Goal: Book appointment/travel/reservation

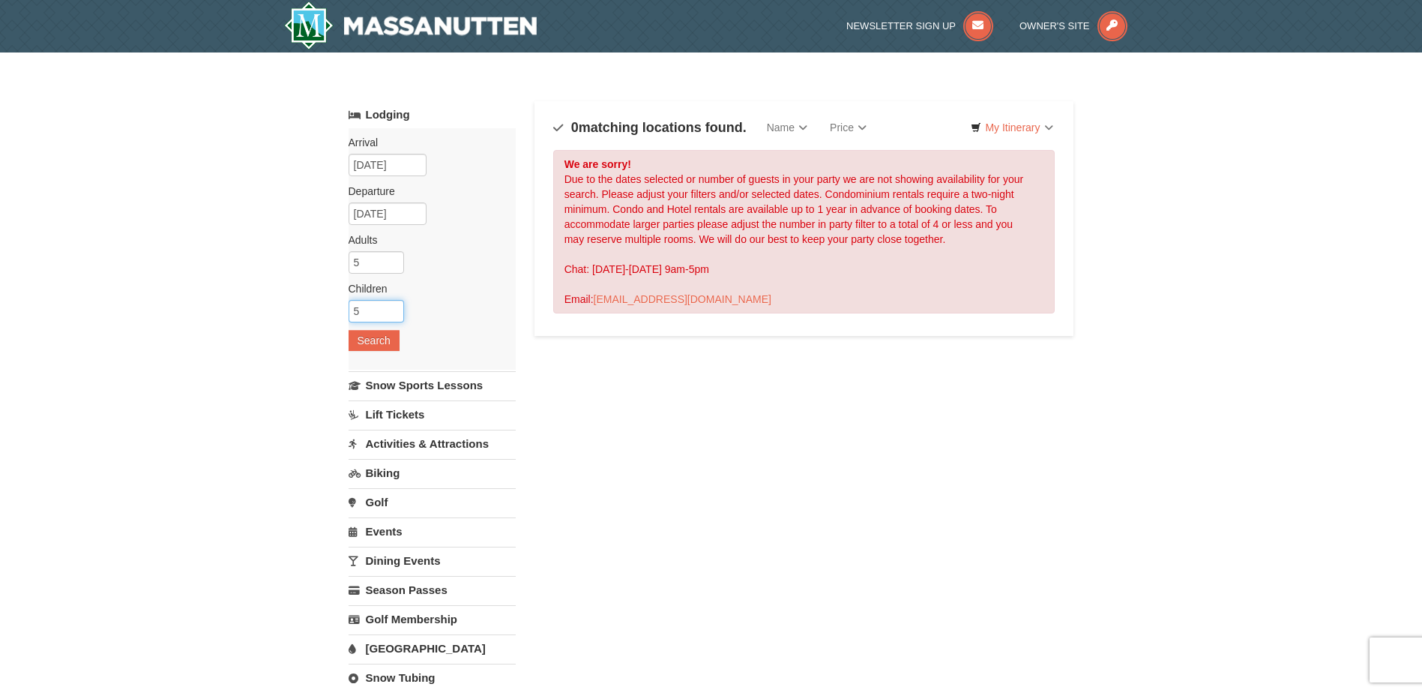
click at [385, 316] on input "5" at bounding box center [376, 311] width 55 height 22
click at [393, 309] on input "6" at bounding box center [376, 311] width 55 height 22
click at [393, 309] on input "7" at bounding box center [376, 311] width 55 height 22
click at [393, 309] on input "8" at bounding box center [376, 311] width 55 height 22
click at [394, 316] on input "7" at bounding box center [376, 311] width 55 height 22
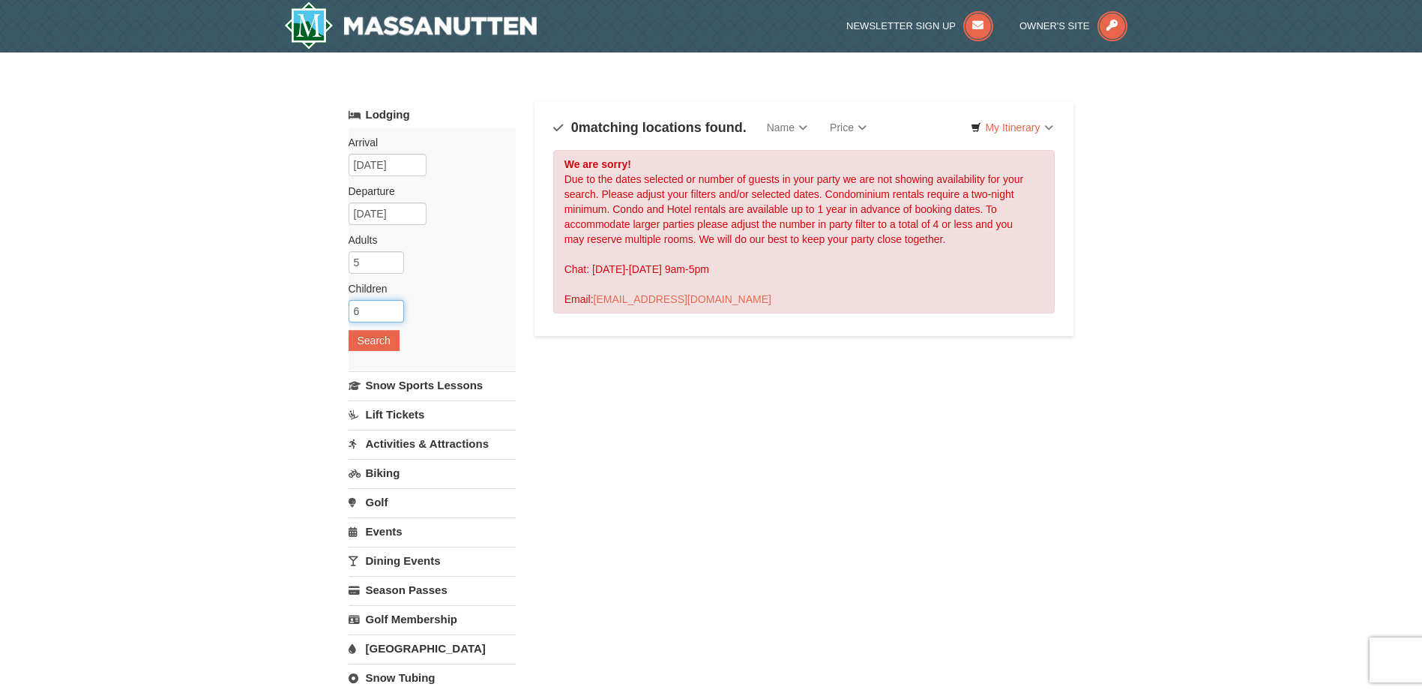
click at [394, 316] on input "6" at bounding box center [376, 311] width 55 height 22
click at [394, 316] on input "5" at bounding box center [376, 311] width 55 height 22
click at [394, 316] on input "4" at bounding box center [376, 311] width 55 height 22
type input "5"
click at [394, 308] on input "5" at bounding box center [376, 311] width 55 height 22
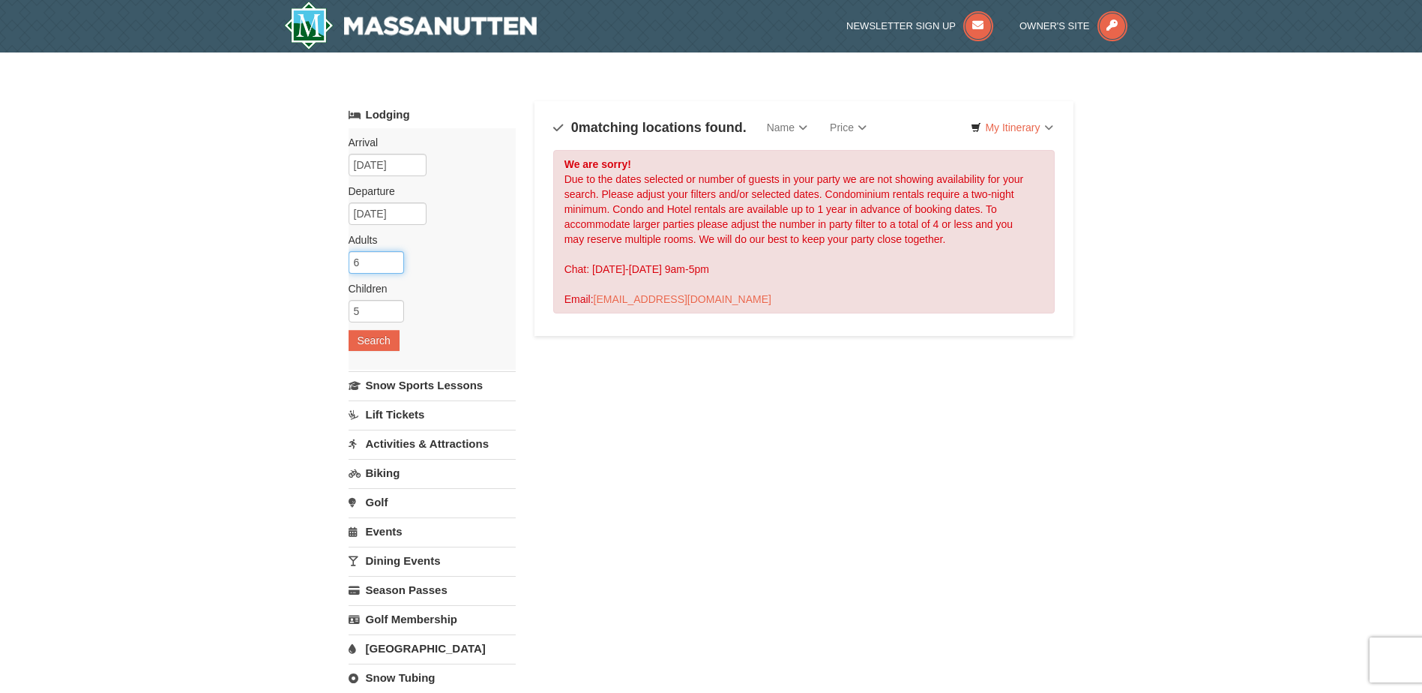
click at [393, 262] on input "6" at bounding box center [376, 262] width 55 height 22
click at [393, 262] on input "7" at bounding box center [376, 262] width 55 height 22
type input "6"
click at [392, 266] on input "6" at bounding box center [376, 262] width 55 height 22
click at [382, 339] on button "Search" at bounding box center [374, 340] width 51 height 21
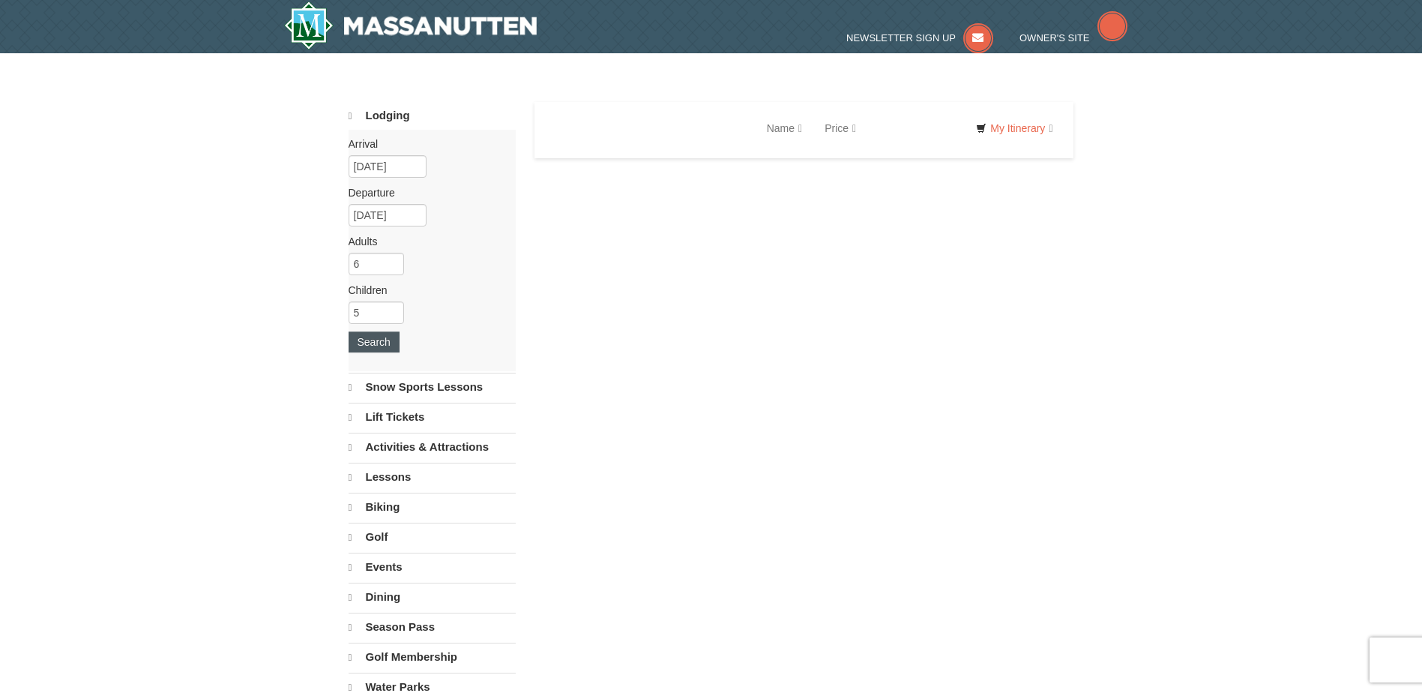
select select "10"
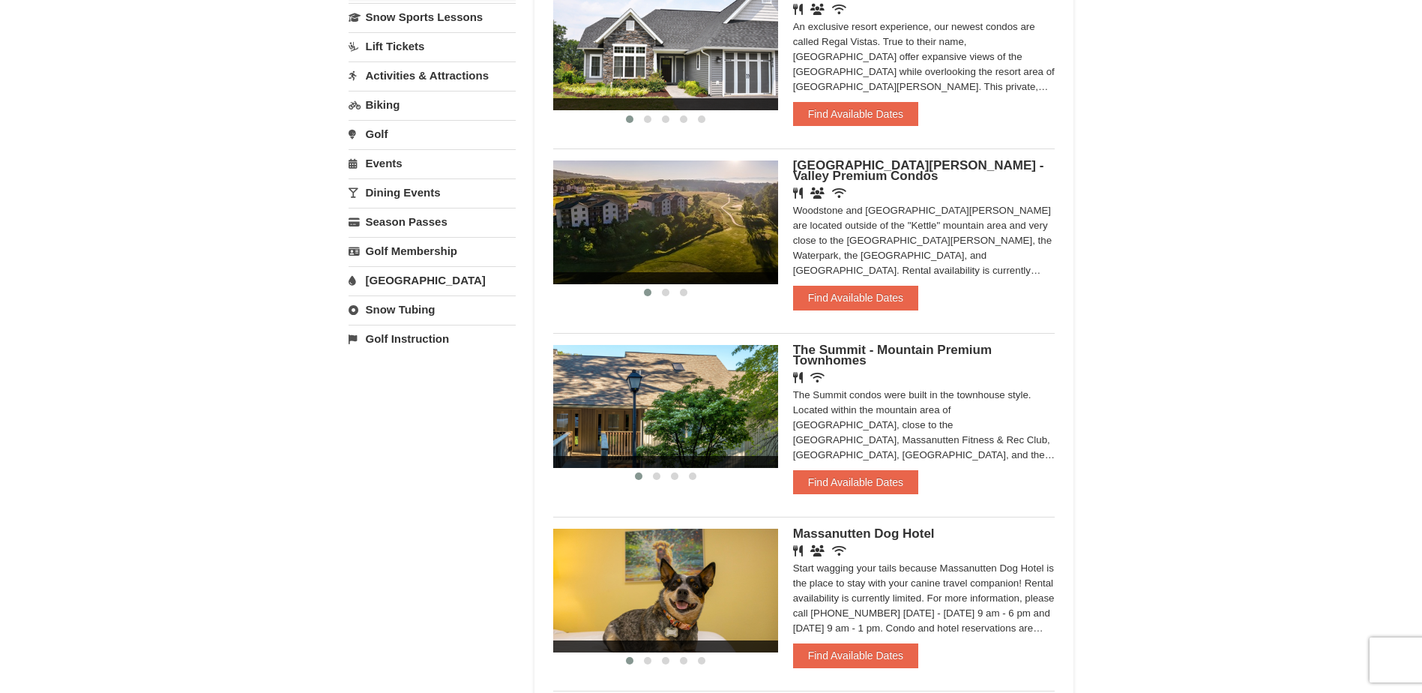
scroll to position [450, 0]
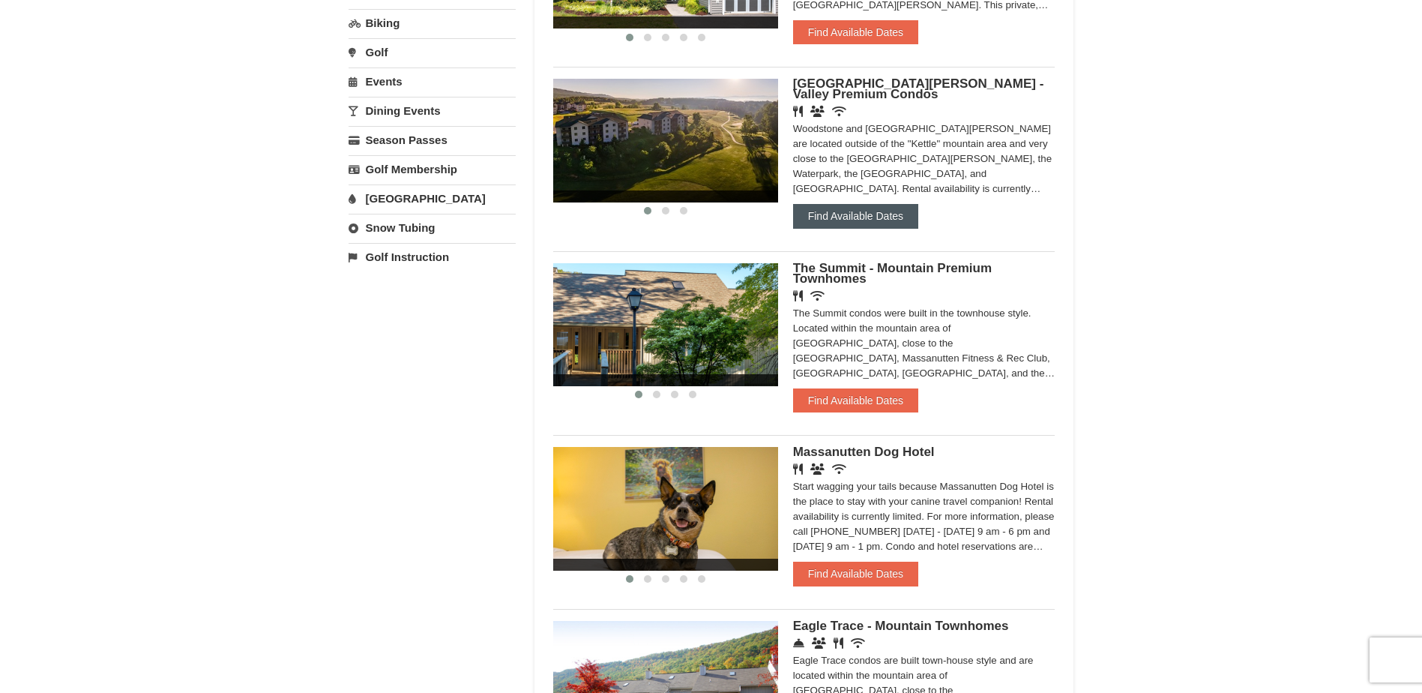
click at [827, 218] on button "Find Available Dates" at bounding box center [855, 216] width 125 height 24
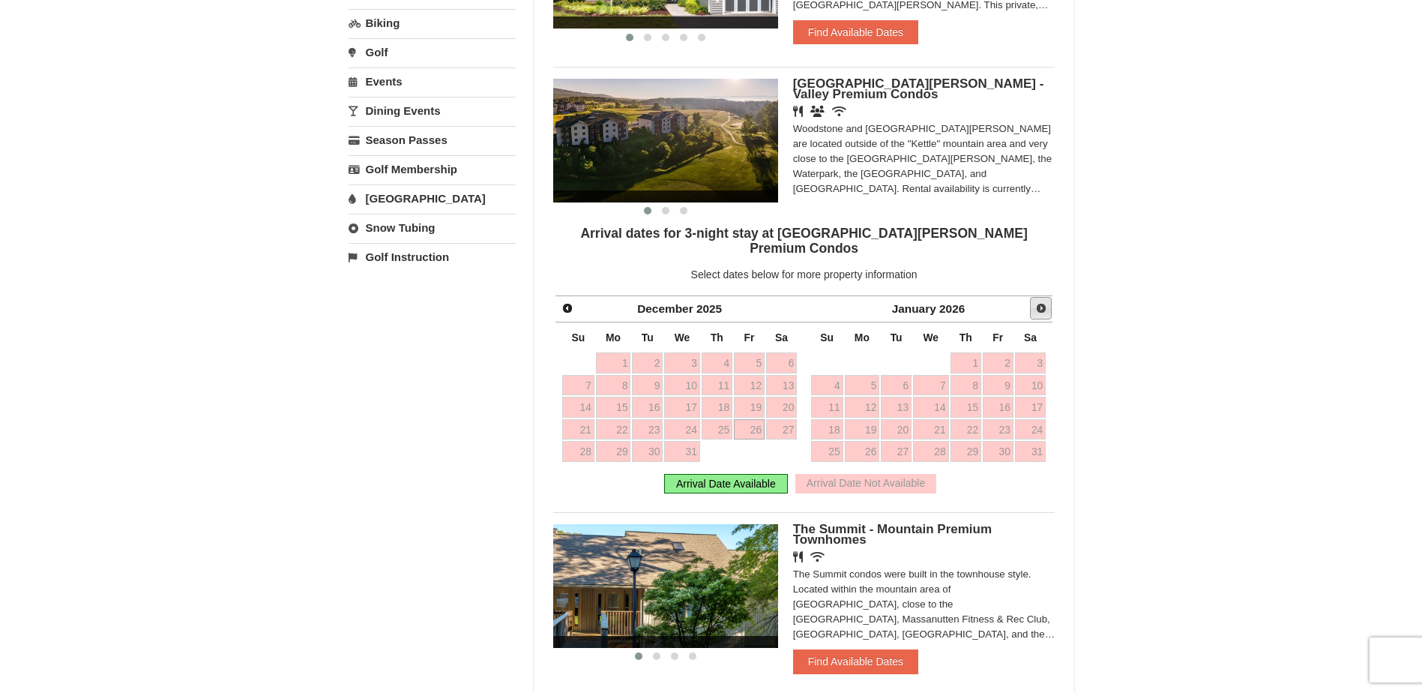
click at [1035, 302] on span "Next" at bounding box center [1041, 308] width 12 height 12
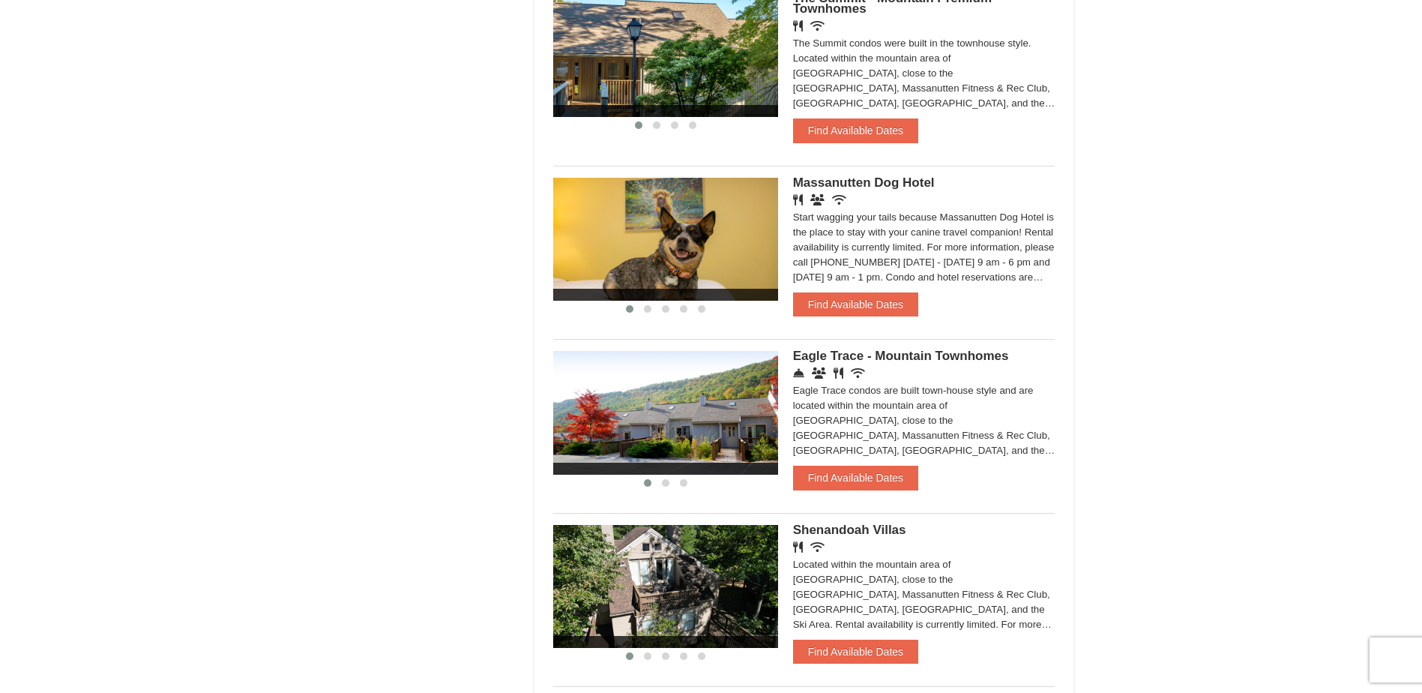
scroll to position [1050, 0]
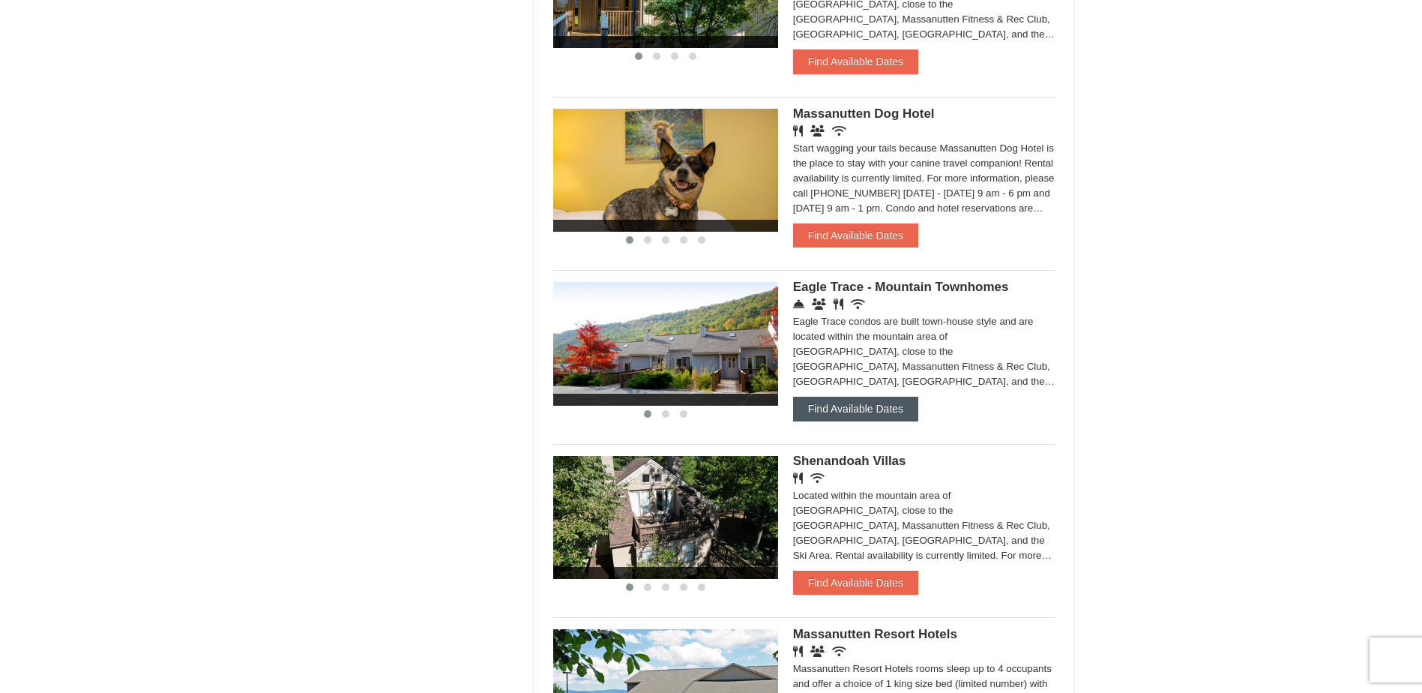
click at [824, 397] on button "Find Available Dates" at bounding box center [855, 409] width 125 height 24
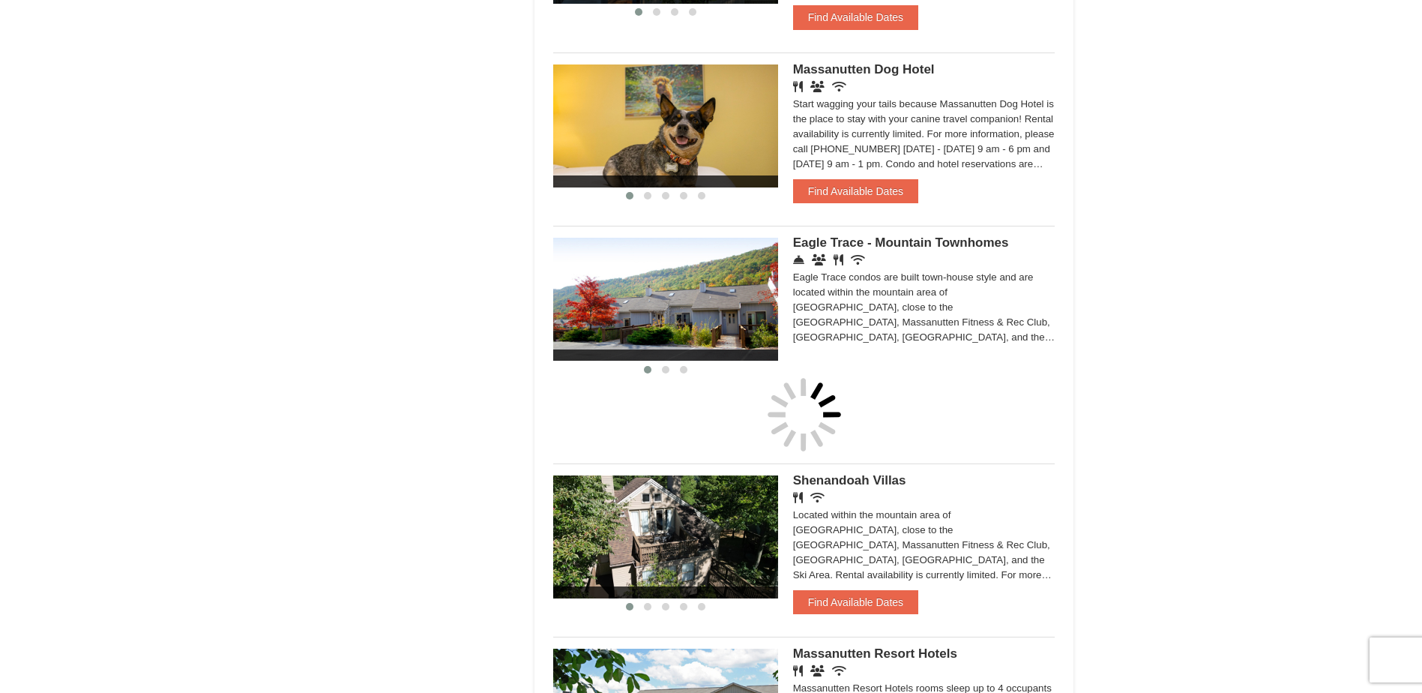
scroll to position [803, 0]
